Goal: Task Accomplishment & Management: Complete application form

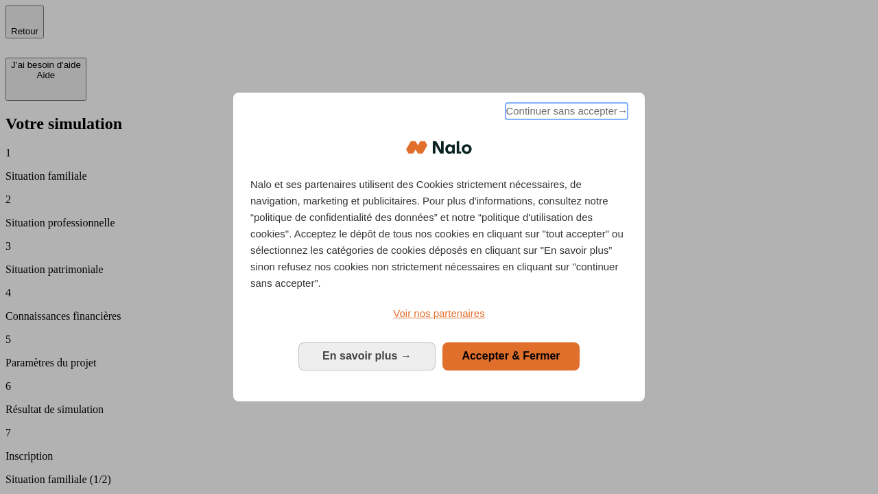
click at [565, 113] on span "Continuer sans accepter →" at bounding box center [567, 111] width 122 height 16
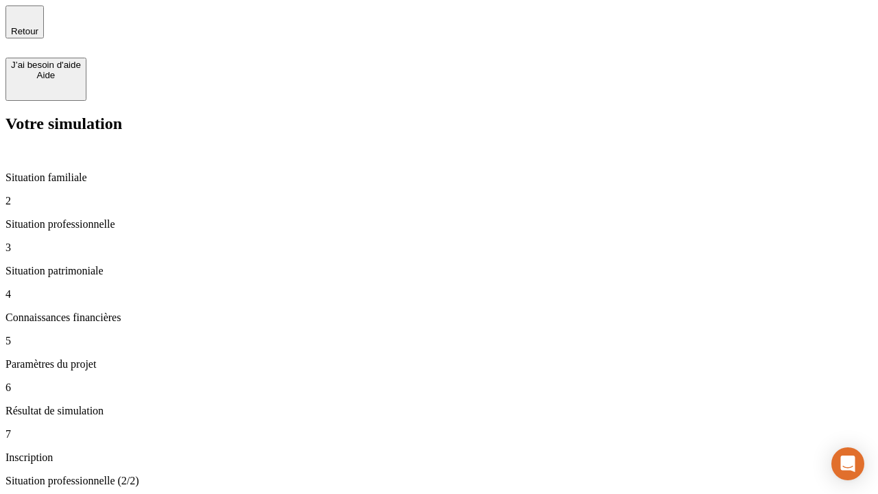
type input "30 000"
type input "1 000"
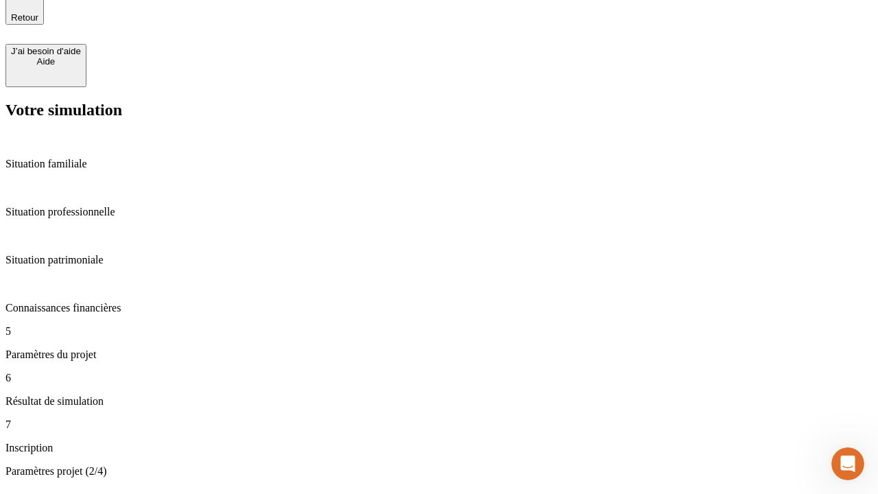
type input "65"
type input "5 000"
type input "640"
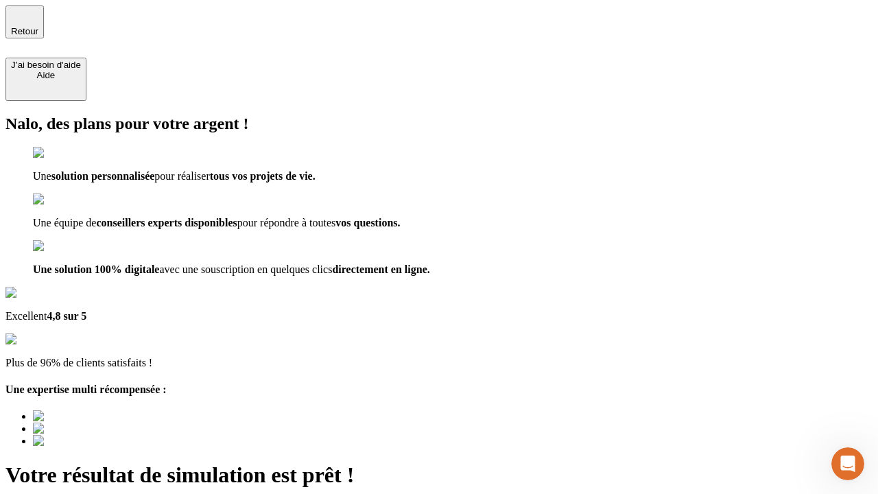
type input "[EMAIL_ADDRESS][DOMAIN_NAME]"
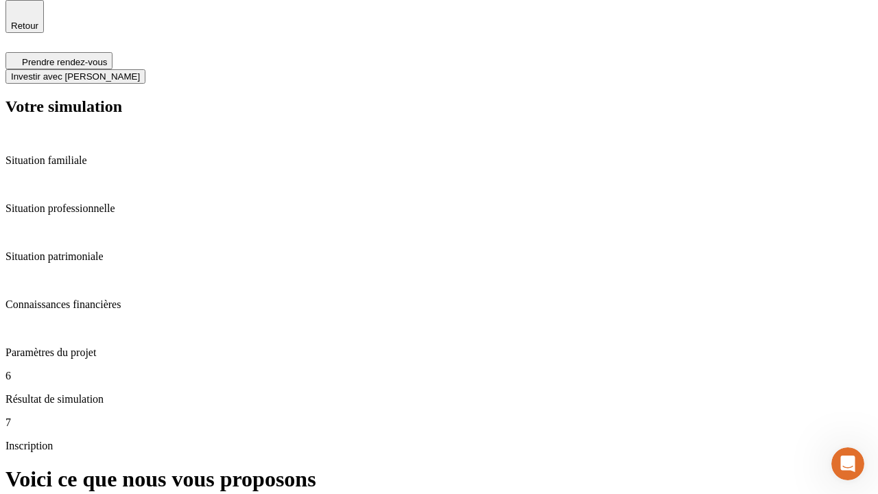
click at [140, 71] on span "Investir avec [PERSON_NAME]" at bounding box center [75, 76] width 129 height 10
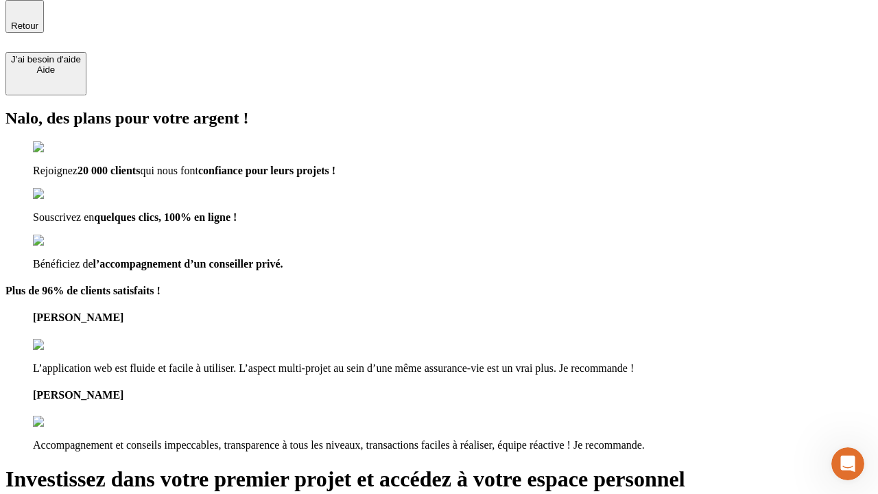
scroll to position [4, 0]
